Goal: Information Seeking & Learning: Compare options

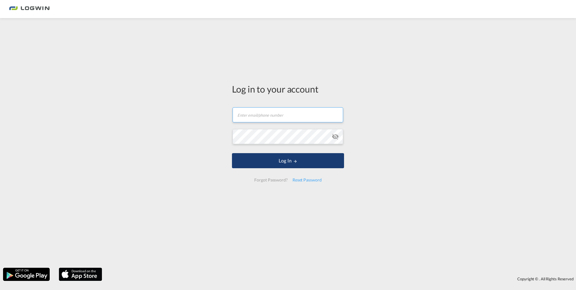
type input "[EMAIL_ADDRESS][PERSON_NAME][DOMAIN_NAME]"
click at [278, 163] on button "Log In" at bounding box center [288, 160] width 112 height 15
